Goal: Find specific page/section: Find specific page/section

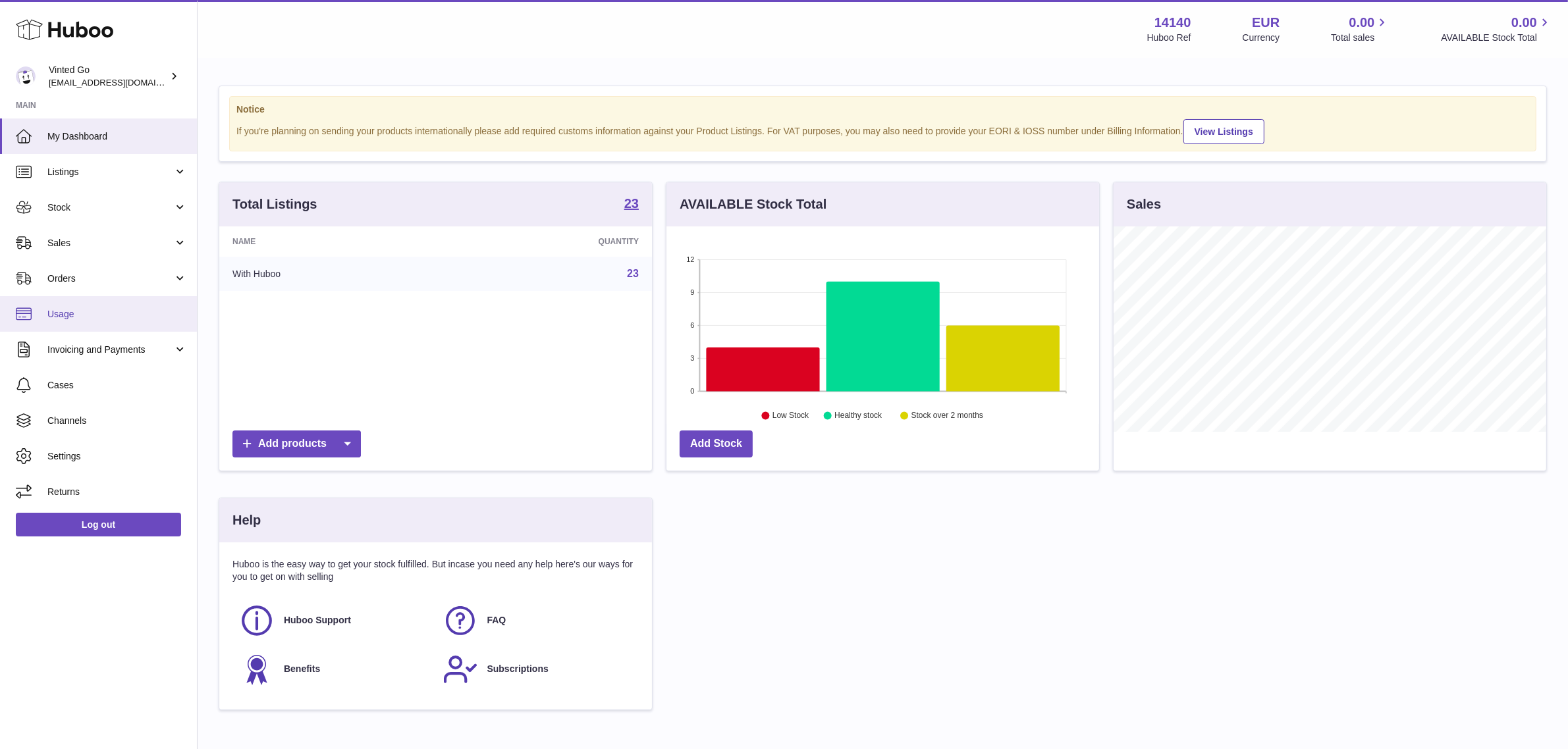
scroll to position [205, 433]
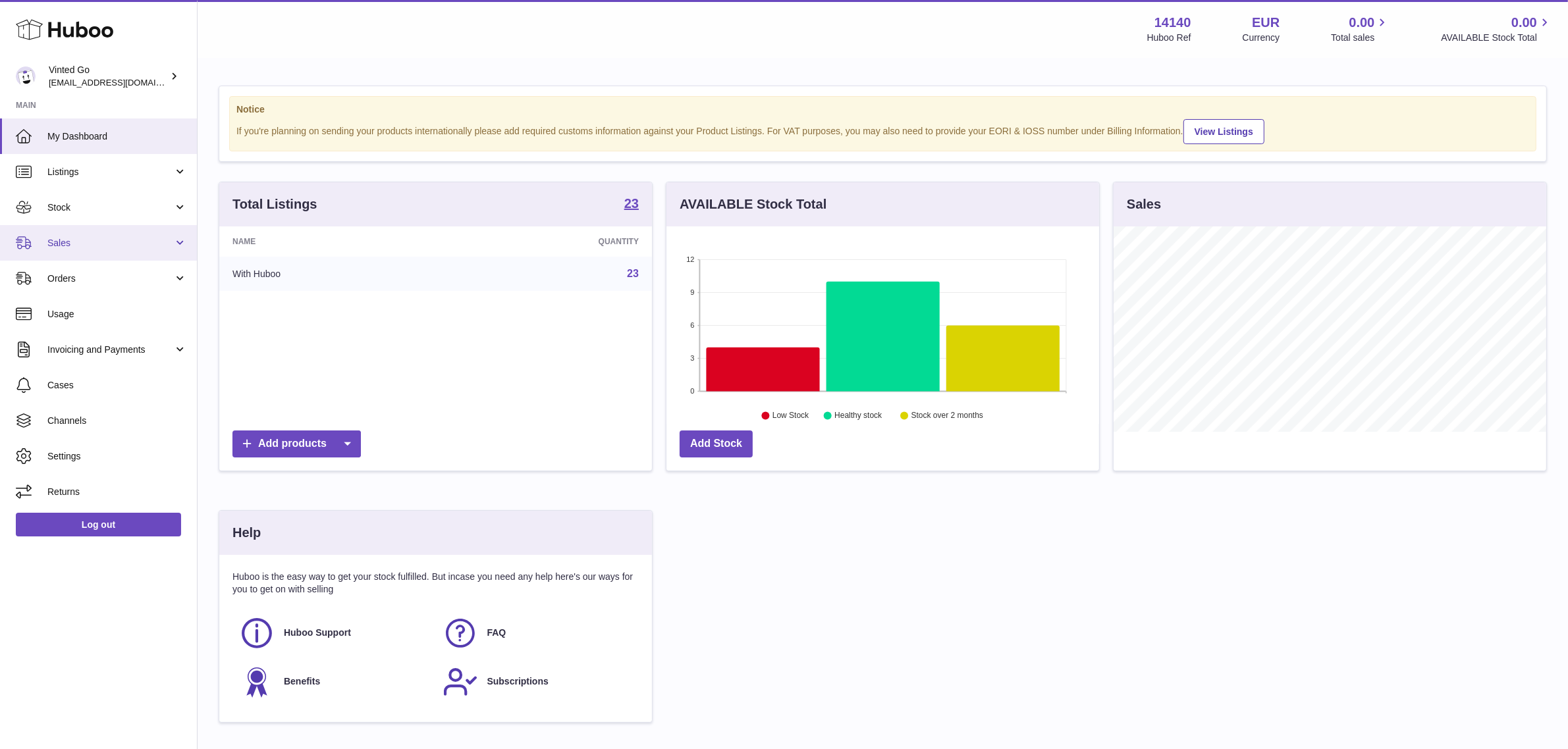
click at [77, 231] on link "Sales" at bounding box center [98, 243] width 197 height 36
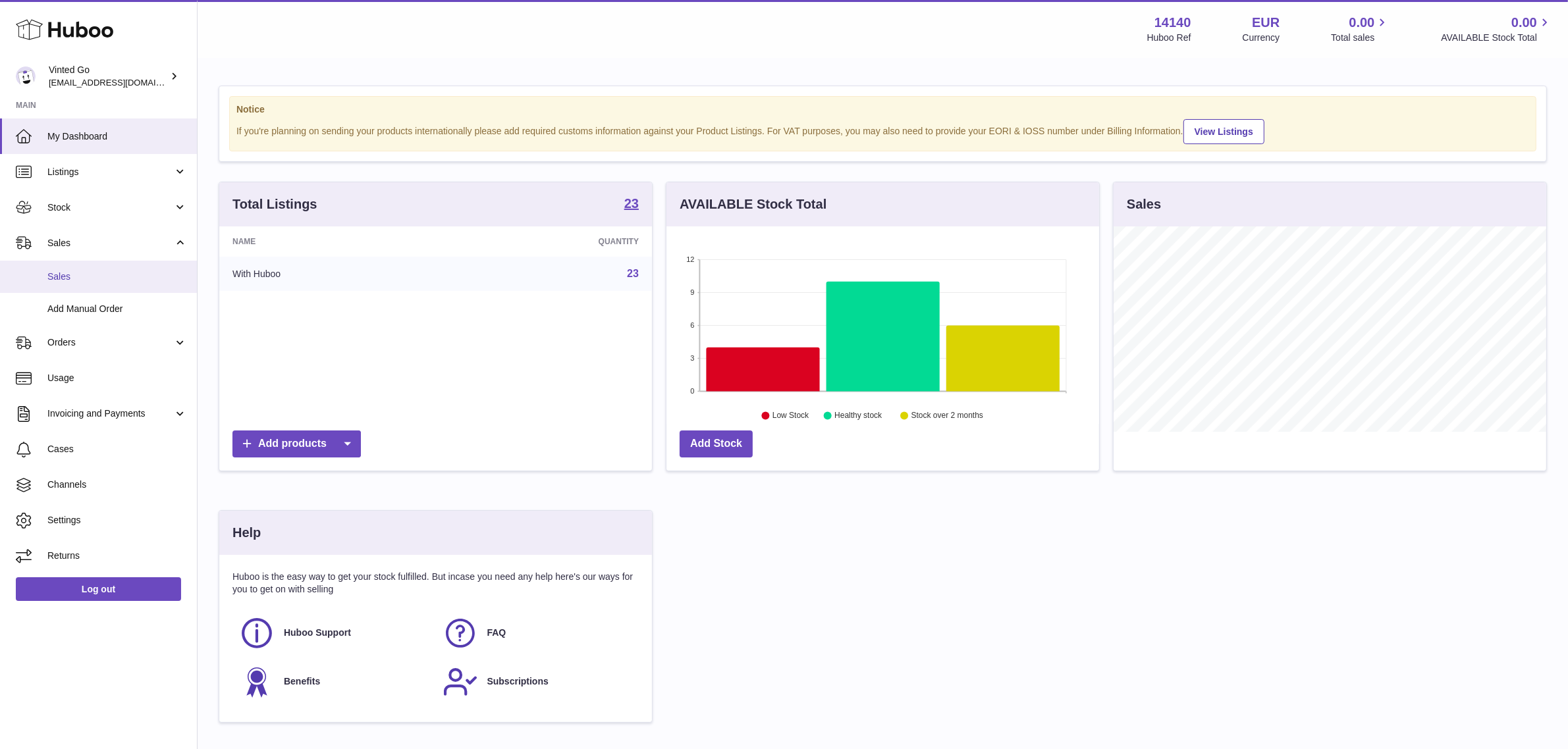
click at [84, 274] on span "Sales" at bounding box center [117, 276] width 140 height 12
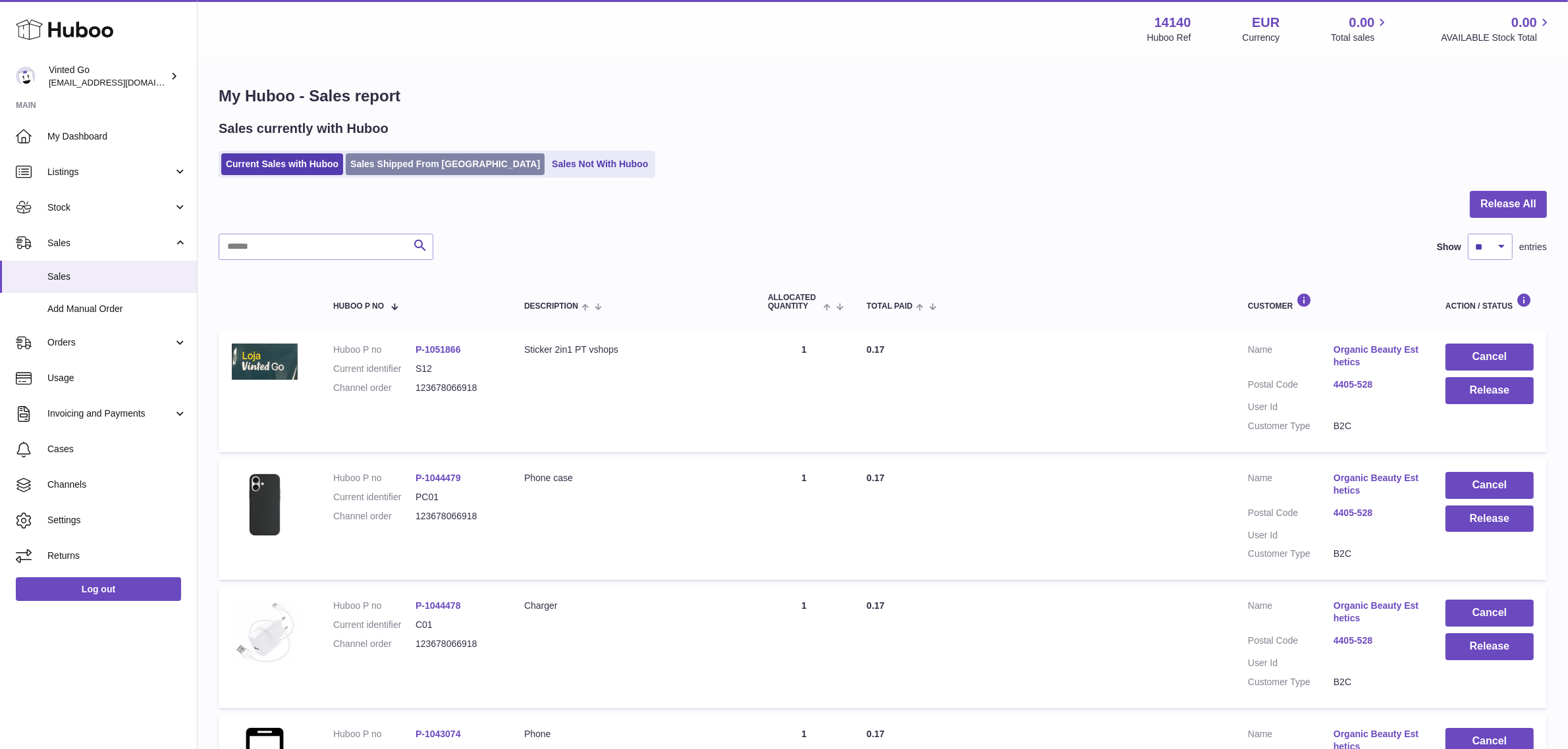
click at [419, 162] on link "Sales Shipped From [GEOGRAPHIC_DATA]" at bounding box center [445, 164] width 199 height 22
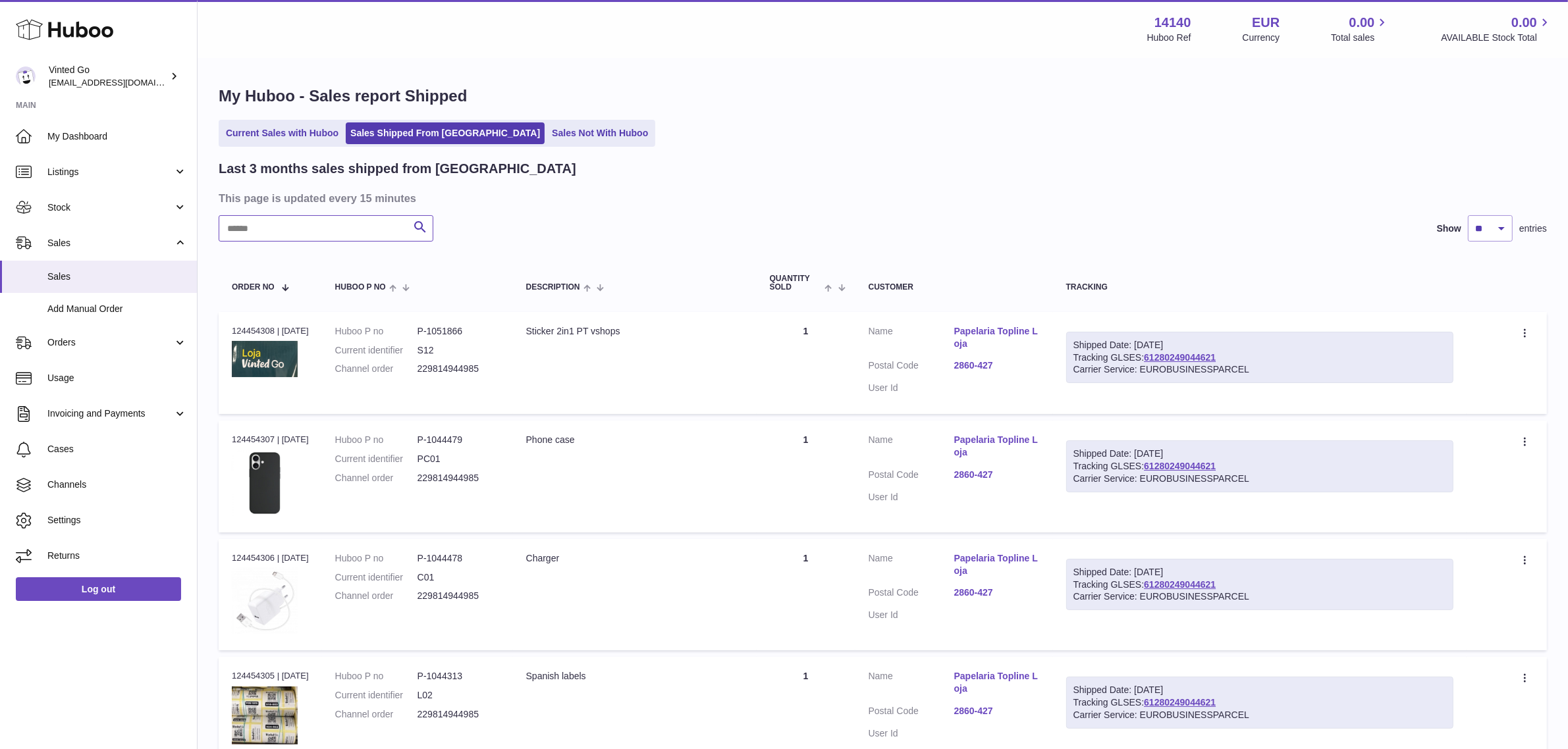
click at [369, 222] on input "text" at bounding box center [326, 228] width 215 height 27
